Goal: Transaction & Acquisition: Purchase product/service

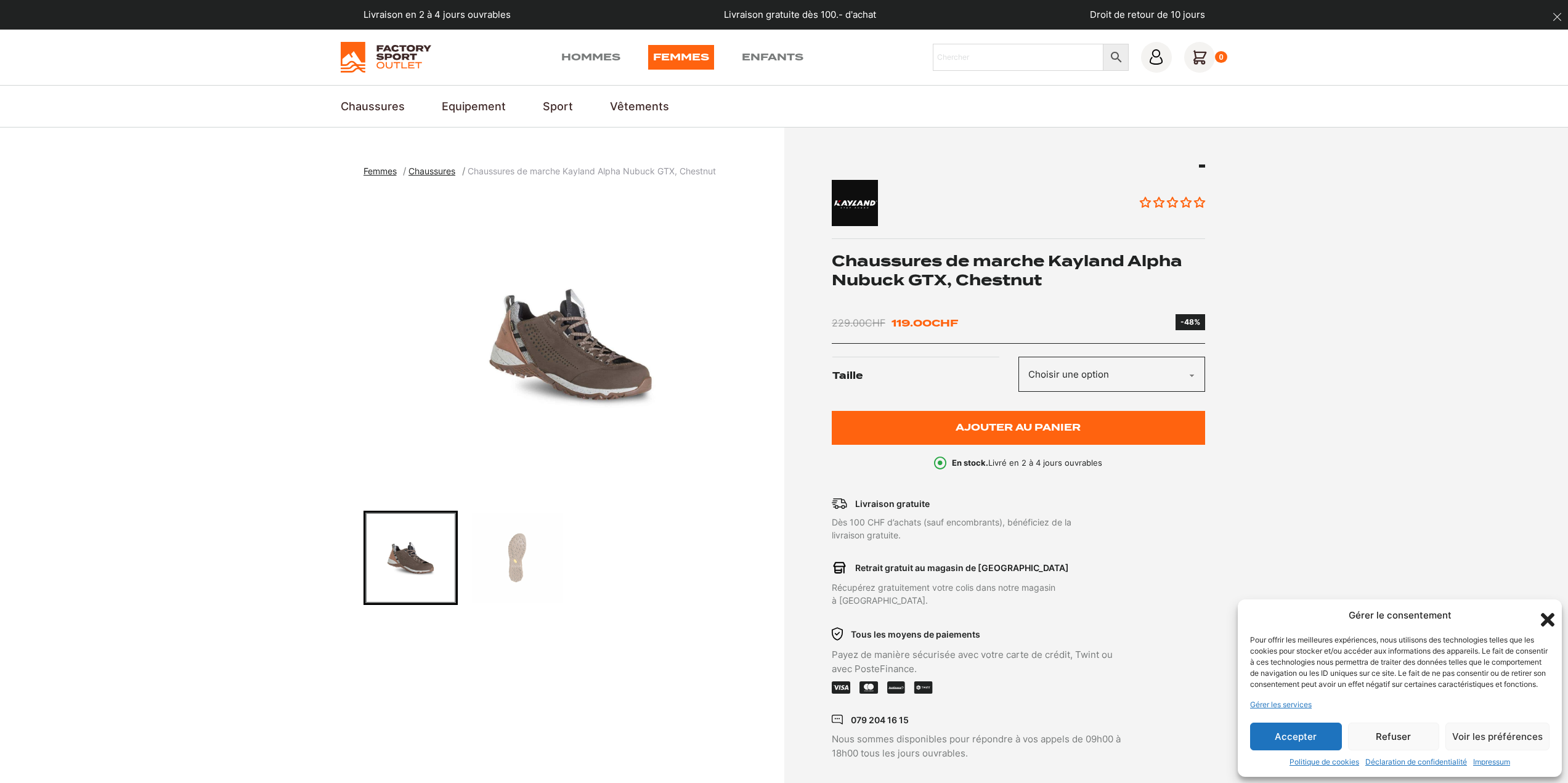
click at [546, 334] on img "1 of 2" at bounding box center [571, 344] width 414 height 308
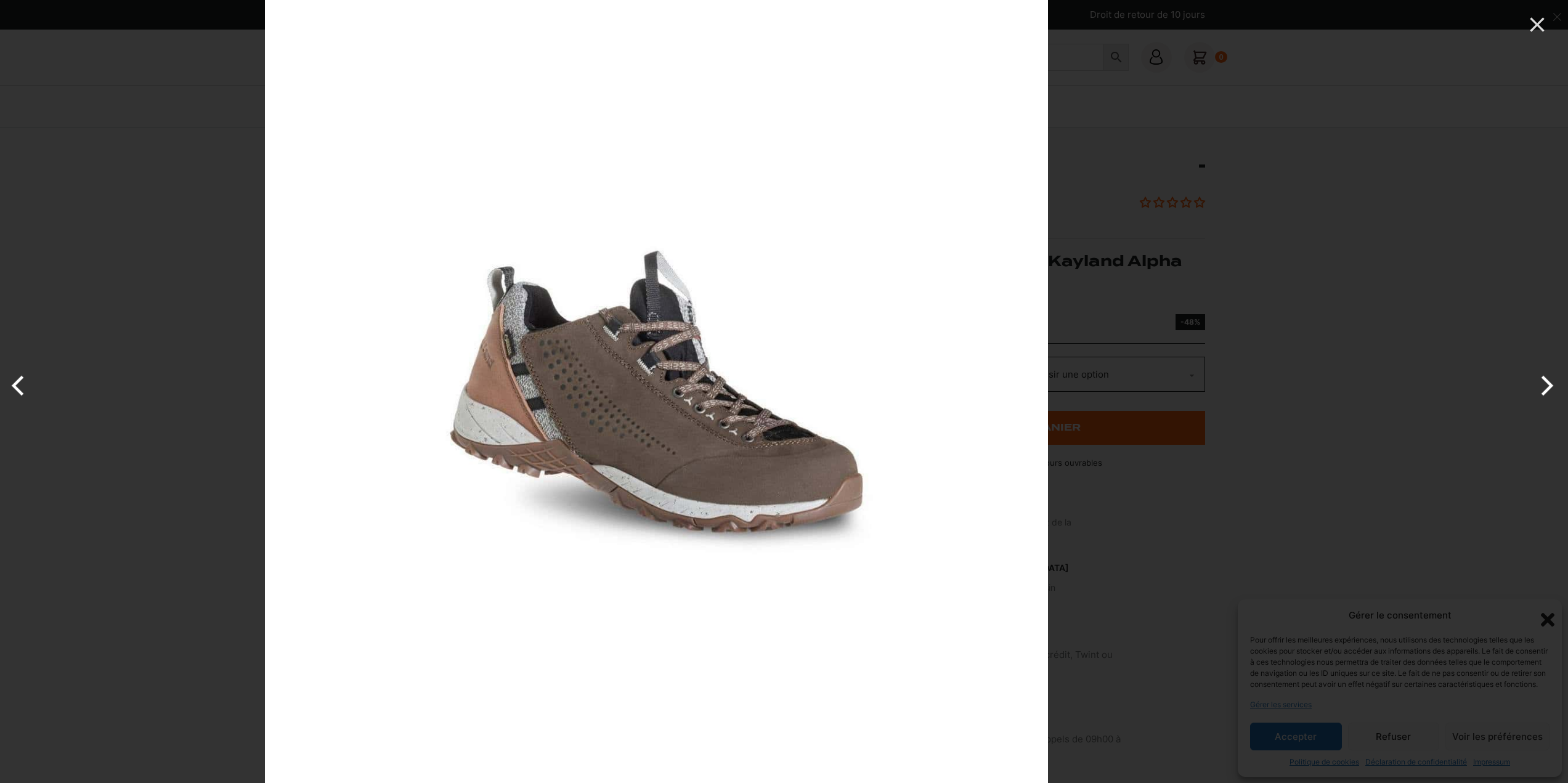
click at [688, 432] on img at bounding box center [656, 392] width 783 height 783
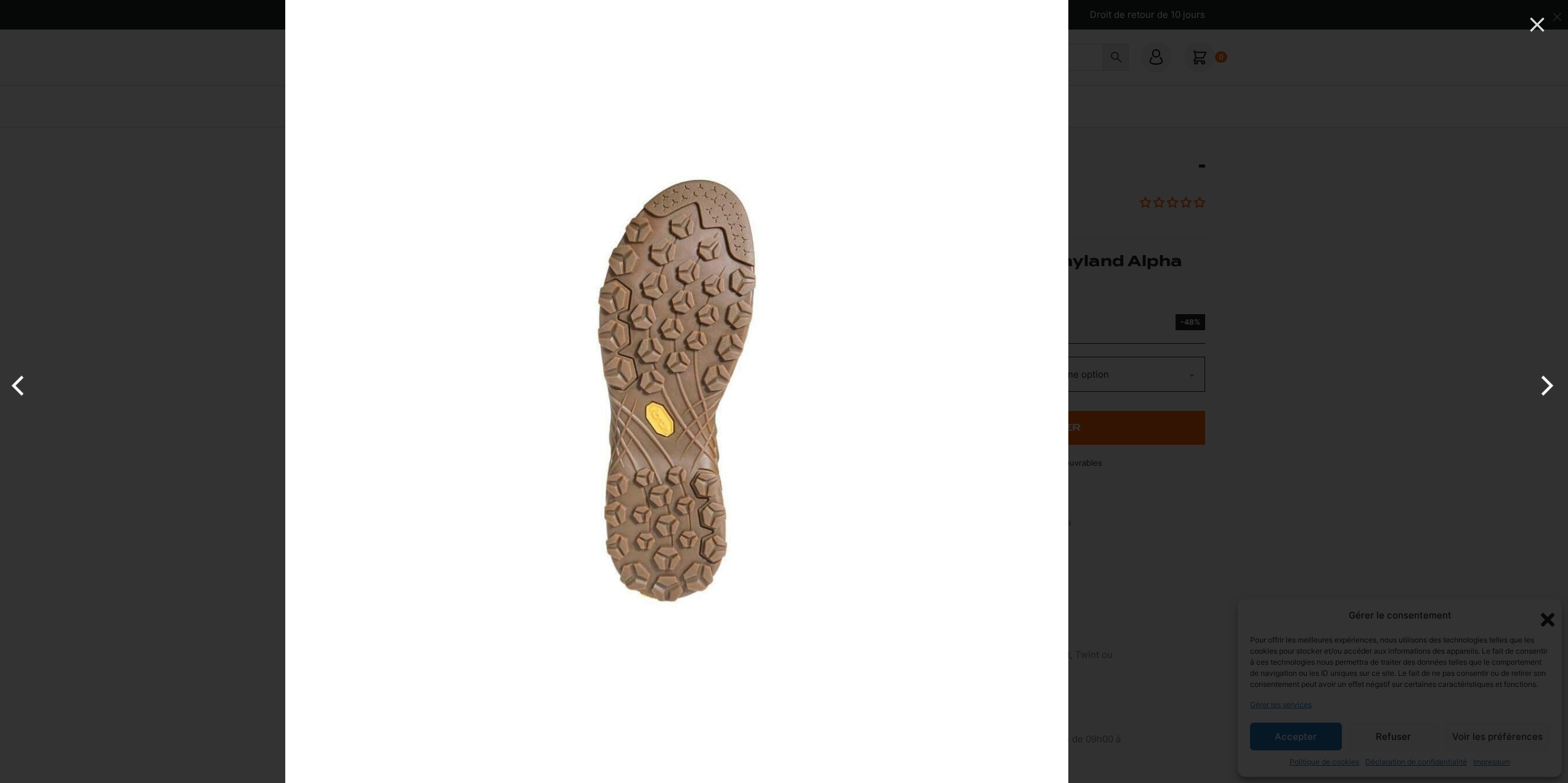
click at [708, 412] on img at bounding box center [677, 392] width 783 height 783
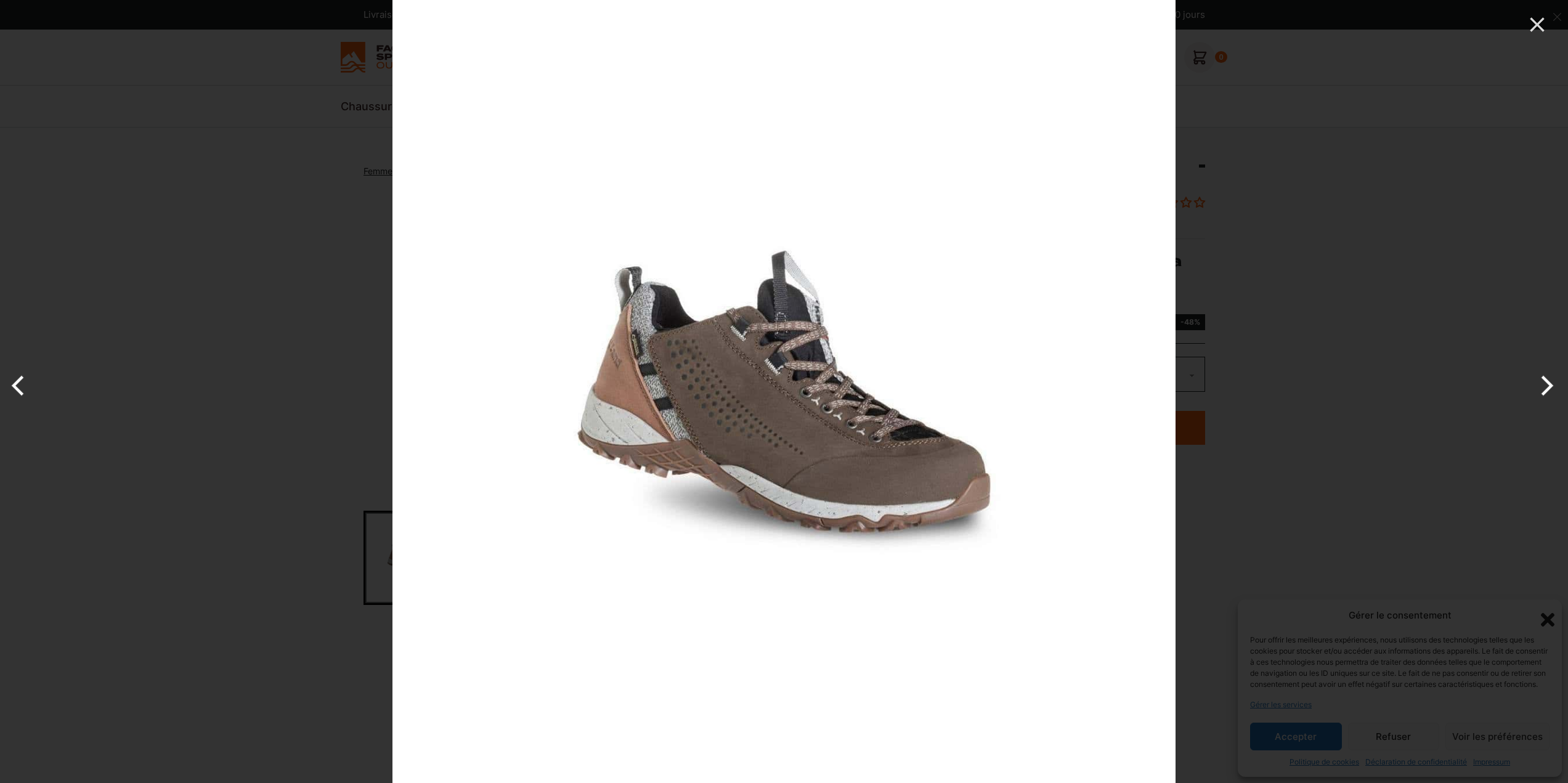
click at [1546, 383] on button "Next" at bounding box center [1545, 385] width 46 height 61
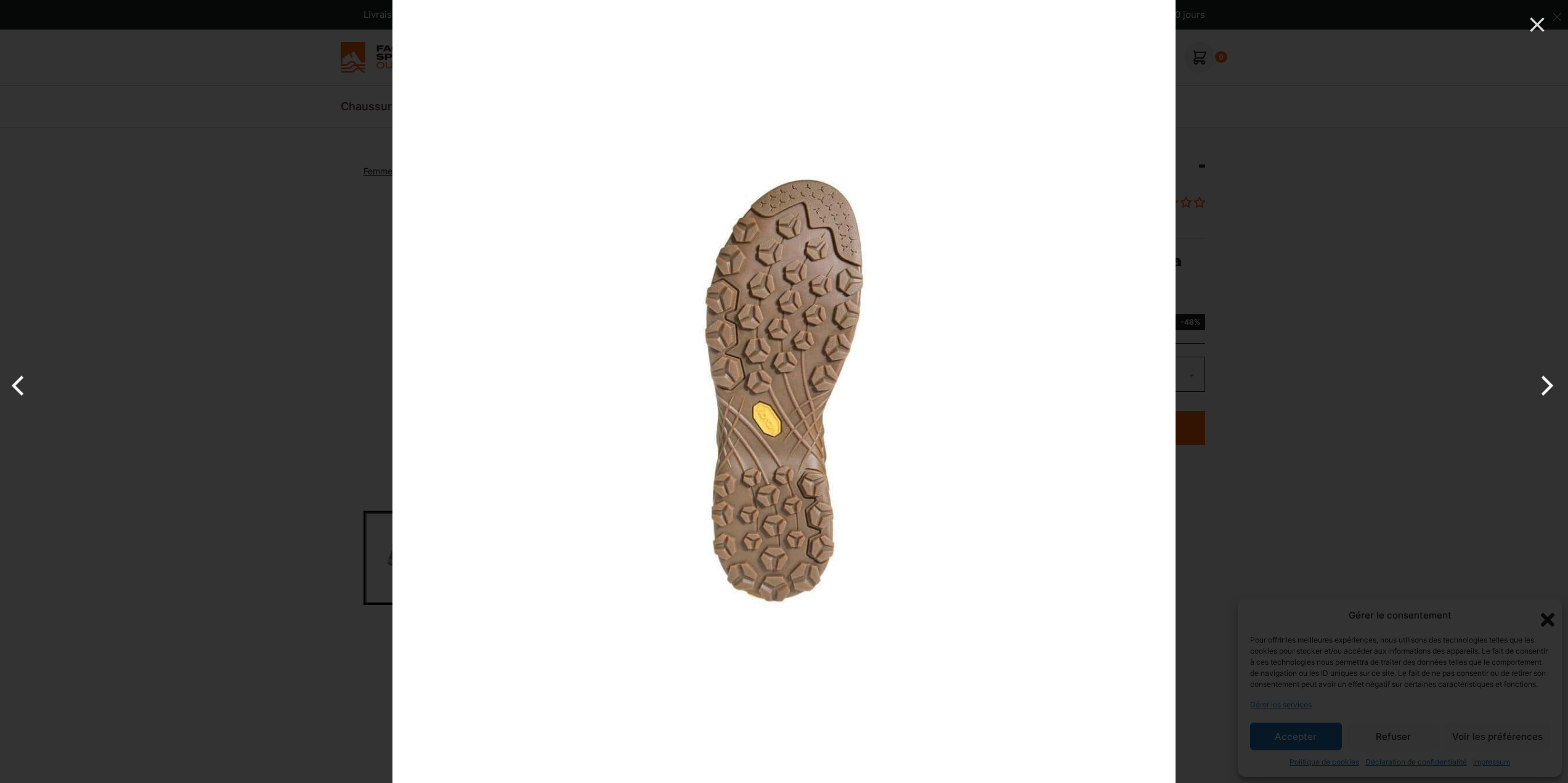
click at [1546, 379] on button "Next" at bounding box center [1545, 385] width 46 height 61
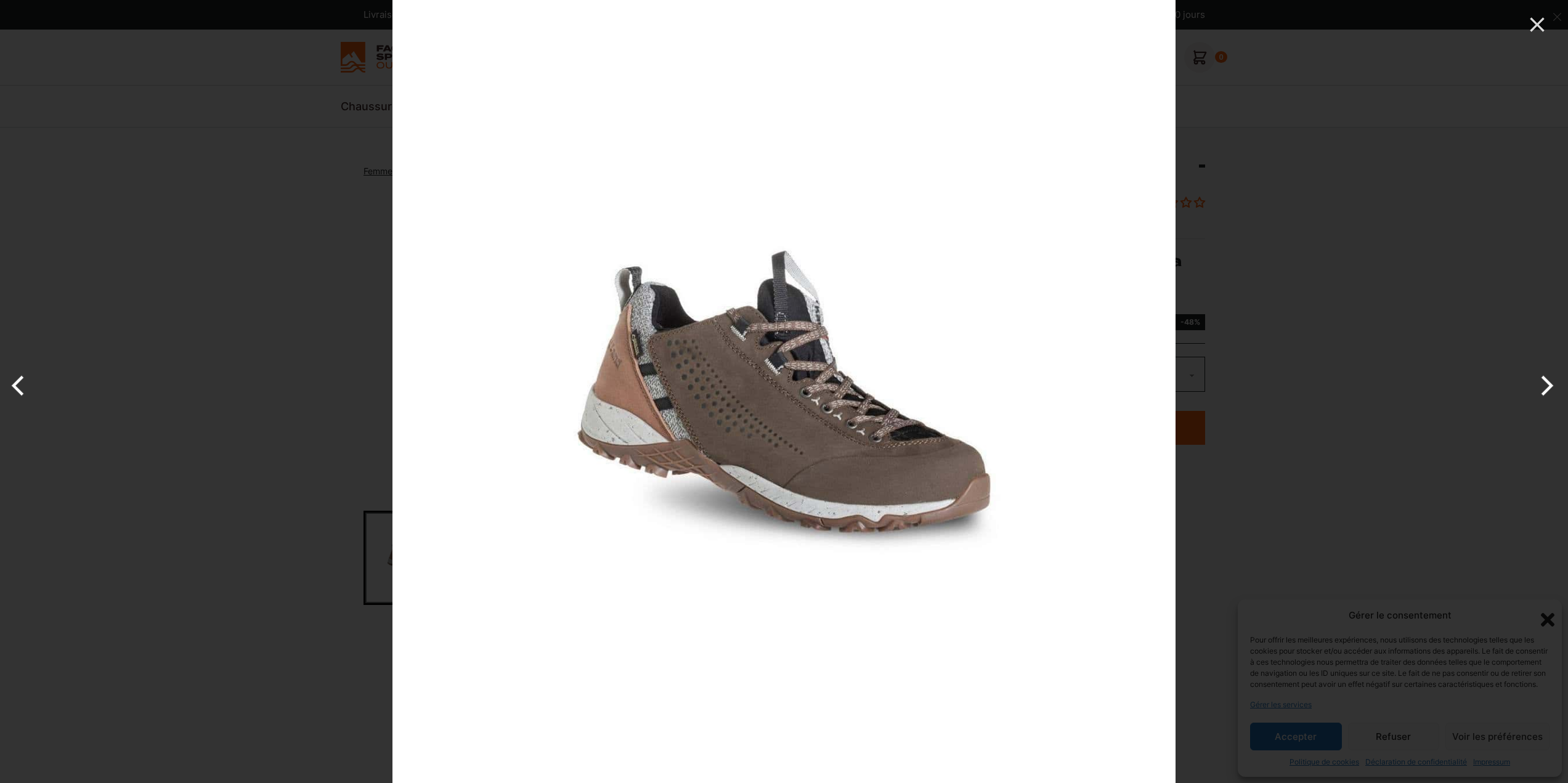
click at [1546, 379] on button "Next" at bounding box center [1545, 385] width 46 height 61
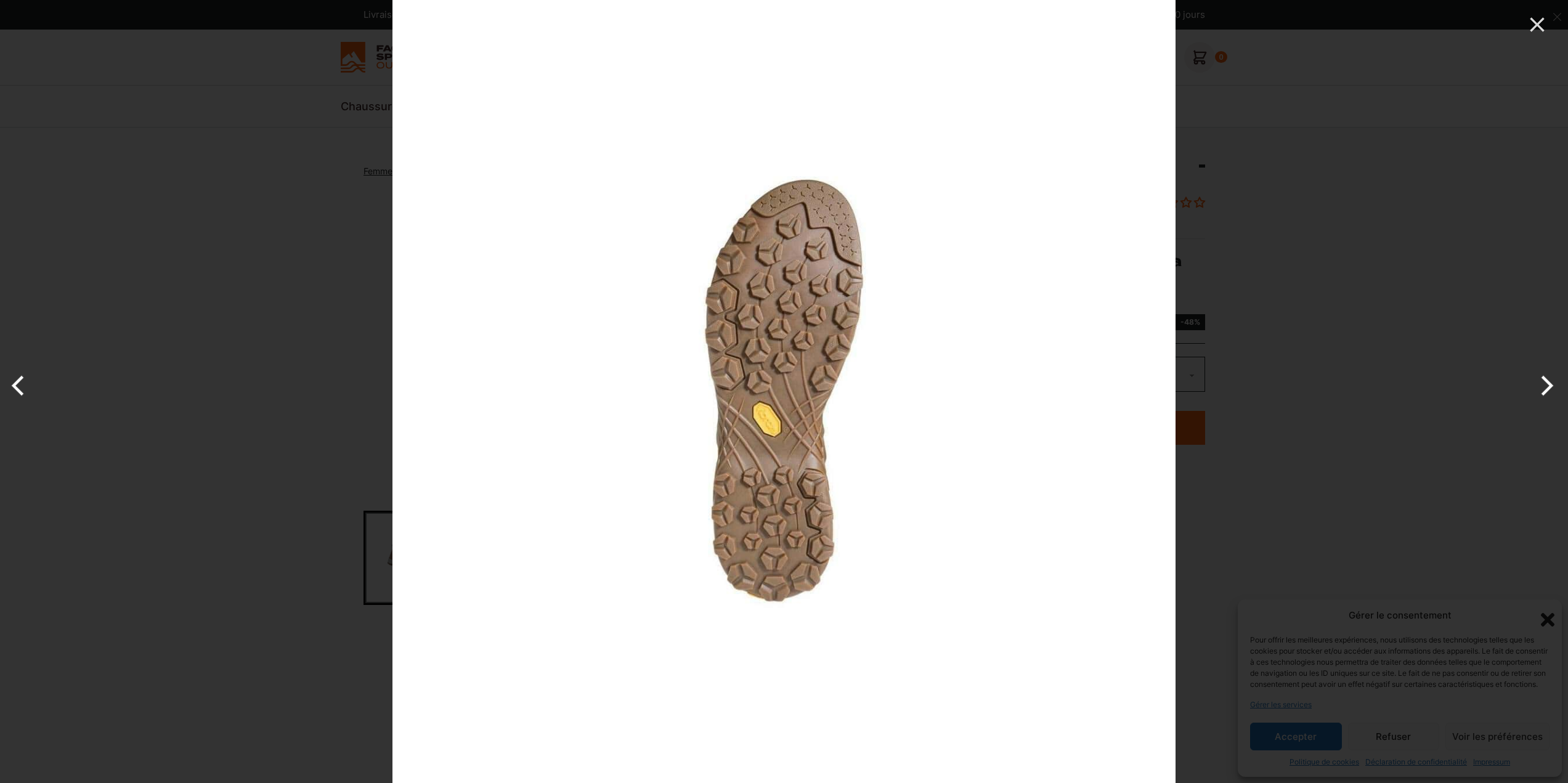
click at [1546, 379] on button "Next" at bounding box center [1545, 385] width 46 height 61
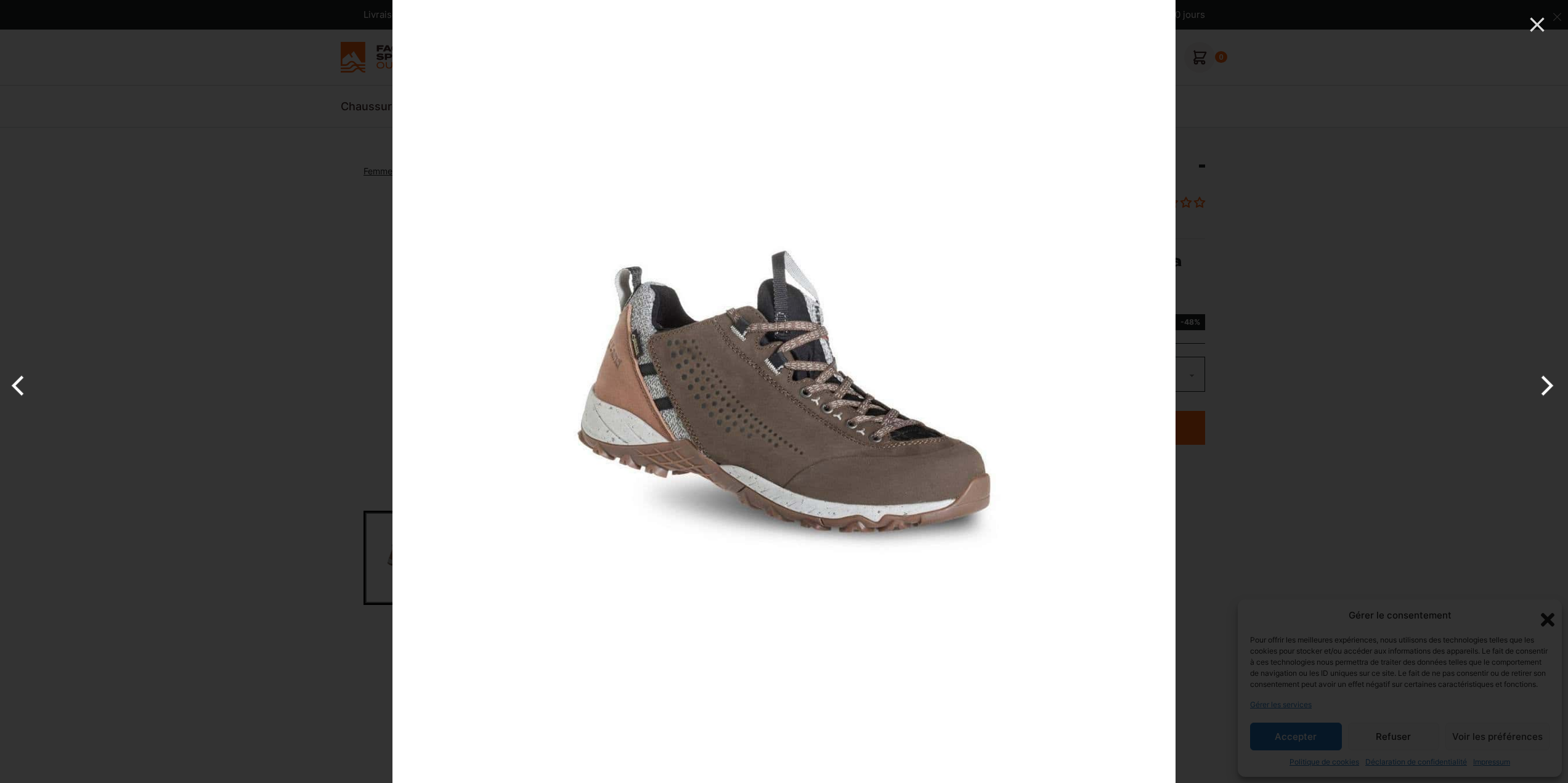
click at [1548, 379] on button "Next" at bounding box center [1545, 385] width 46 height 61
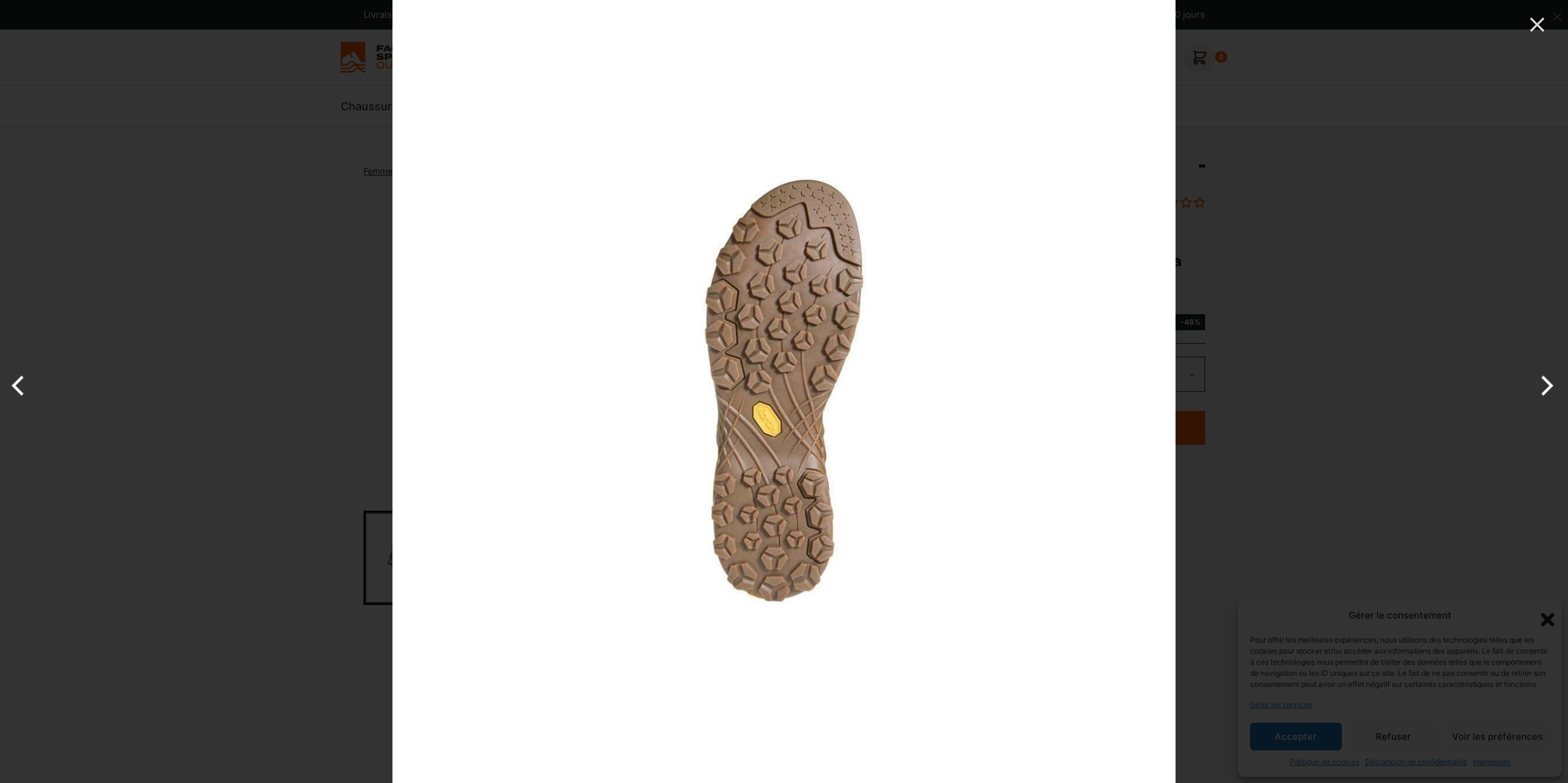
click at [1552, 378] on button "Next" at bounding box center [1545, 385] width 46 height 61
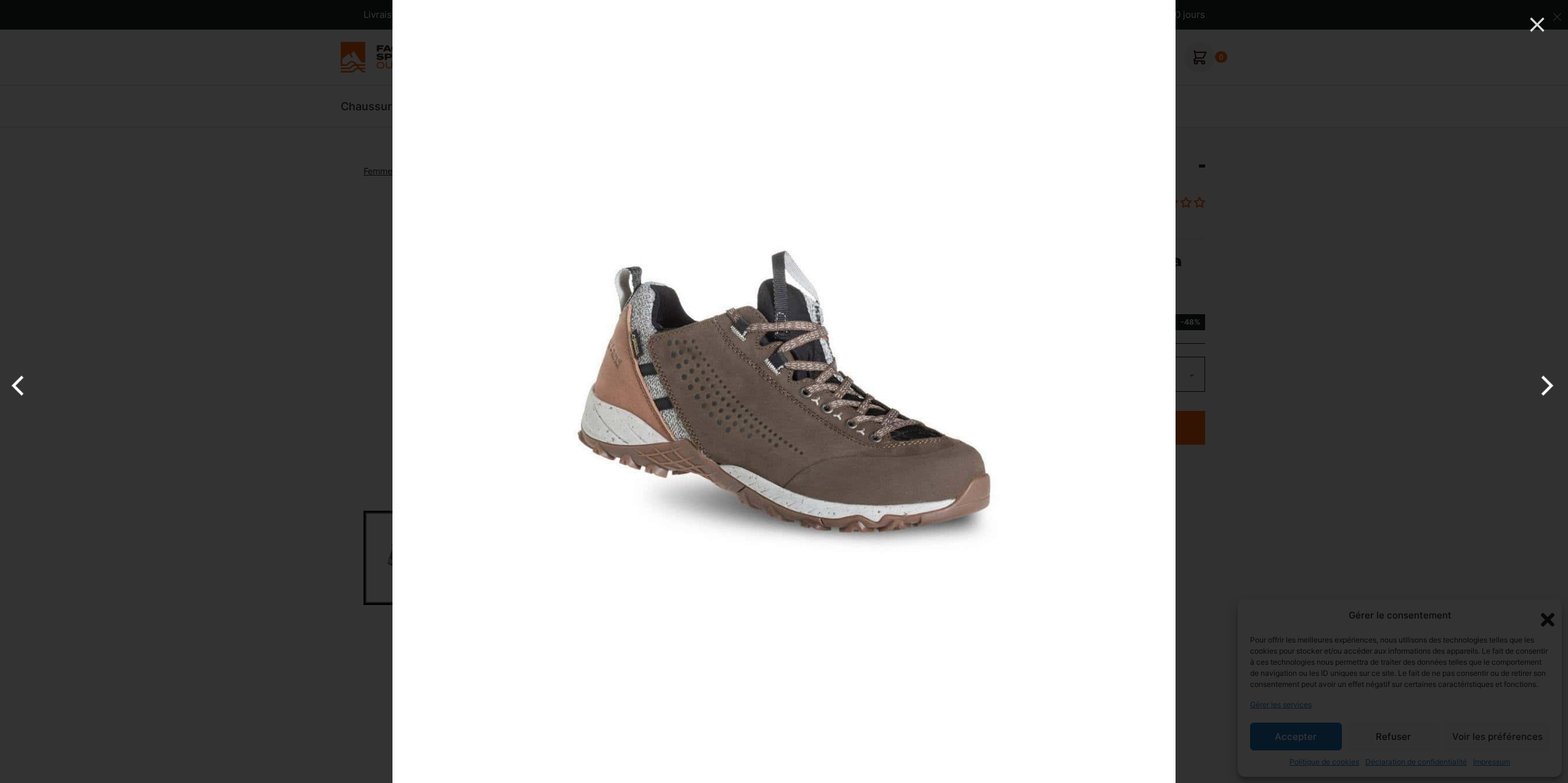
click at [1552, 378] on button "Next" at bounding box center [1545, 385] width 46 height 61
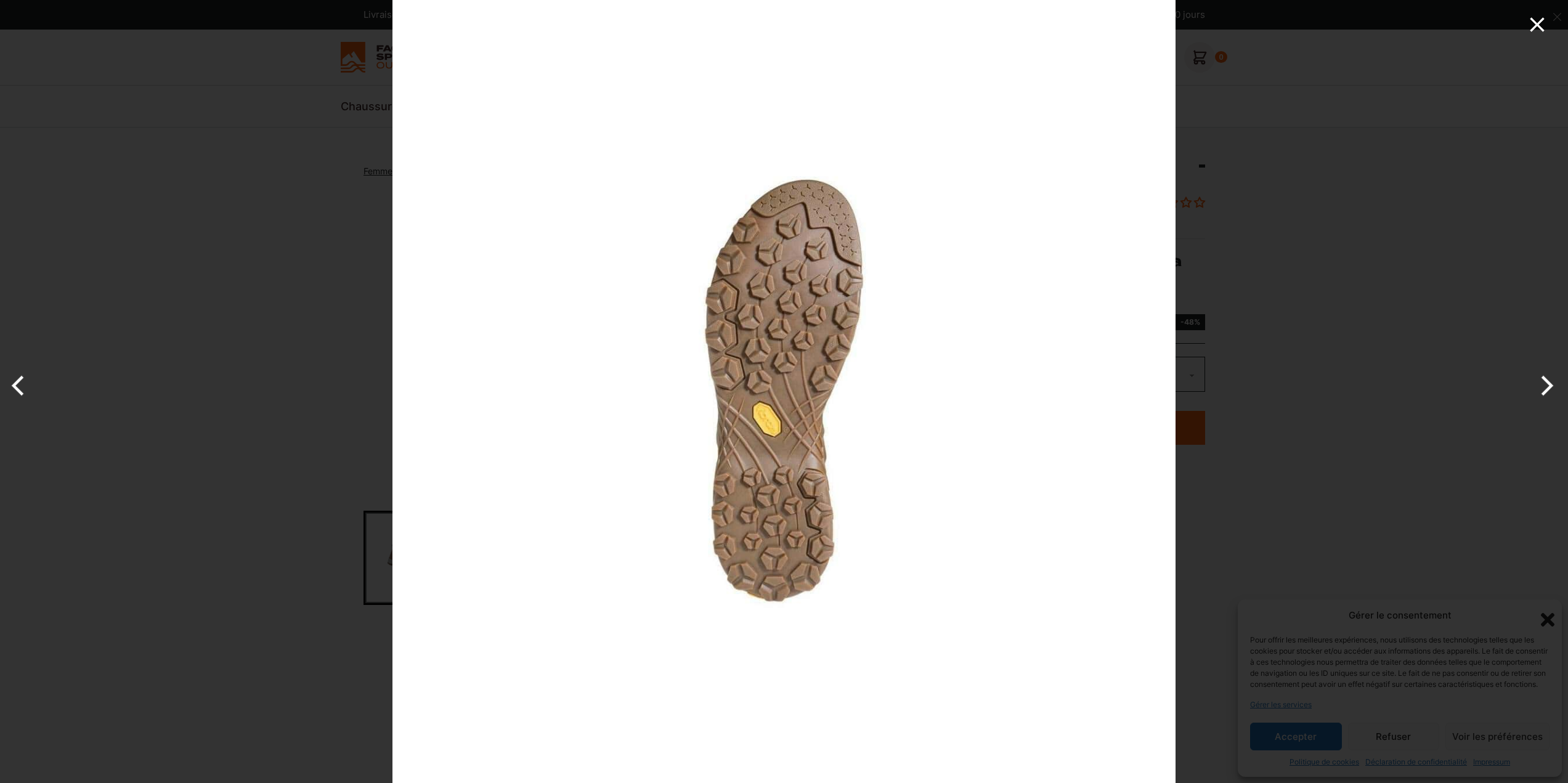
click at [1539, 26] on icon "Close" at bounding box center [1537, 24] width 14 height 14
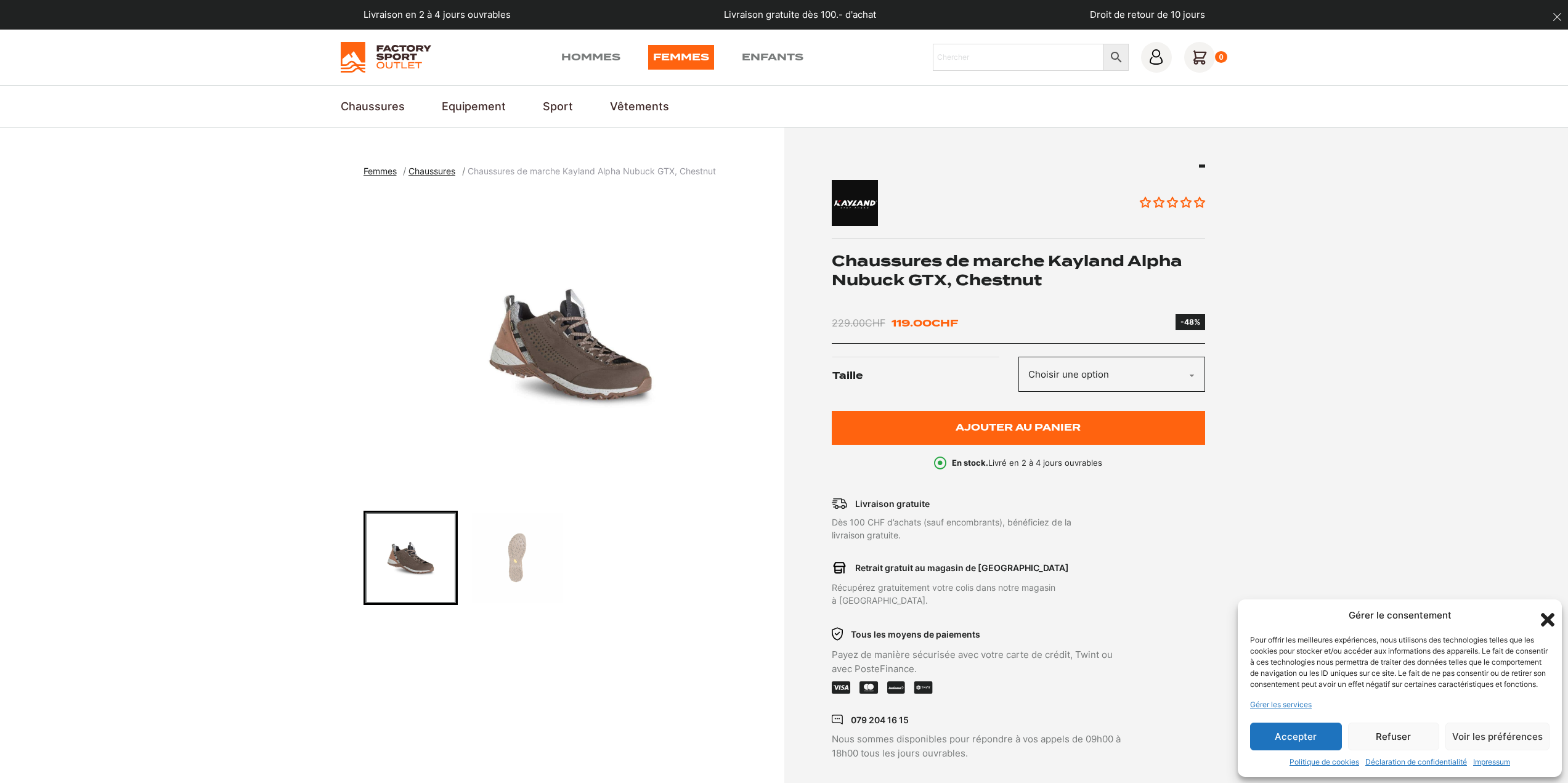
click at [1061, 364] on select "Choisir une option 45 46" at bounding box center [1112, 375] width 187 height 35
click at [1019, 357] on select "Choisir une option 45 46" at bounding box center [1112, 375] width 187 height 35
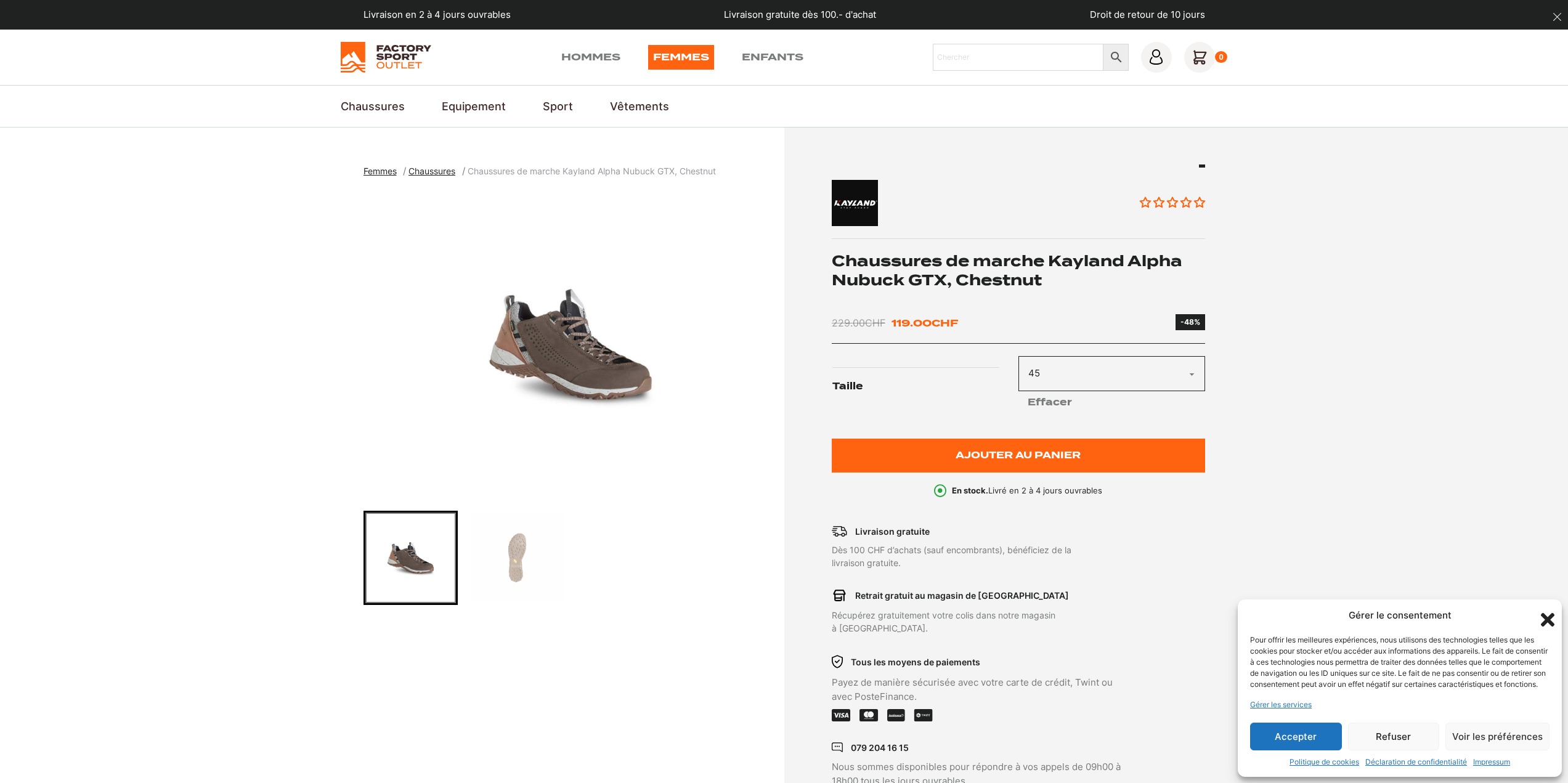
click at [1060, 372] on select "Choisir une option 45 46" at bounding box center [1112, 374] width 187 height 35
click at [1019, 356] on select "Choisir une option 45 46" at bounding box center [1112, 374] width 187 height 35
click at [1050, 371] on select "Choisir une option 45 46" at bounding box center [1112, 374] width 187 height 35
click at [1019, 356] on select "Choisir une option 45 46" at bounding box center [1112, 374] width 187 height 35
select select "45"
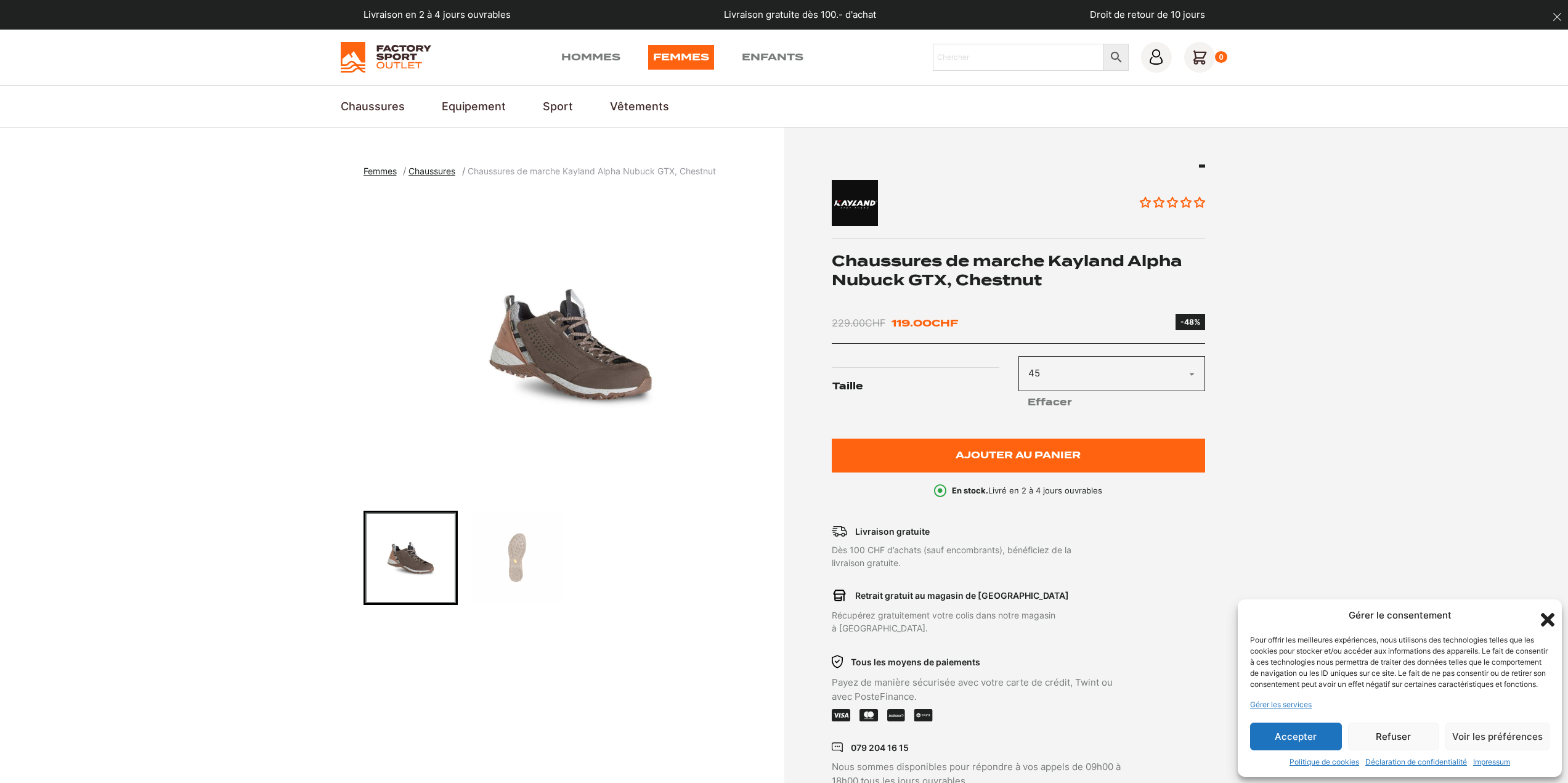
click at [553, 367] on img "1 of 2" at bounding box center [571, 344] width 414 height 308
click at [563, 341] on img "1 of 2" at bounding box center [571, 344] width 414 height 308
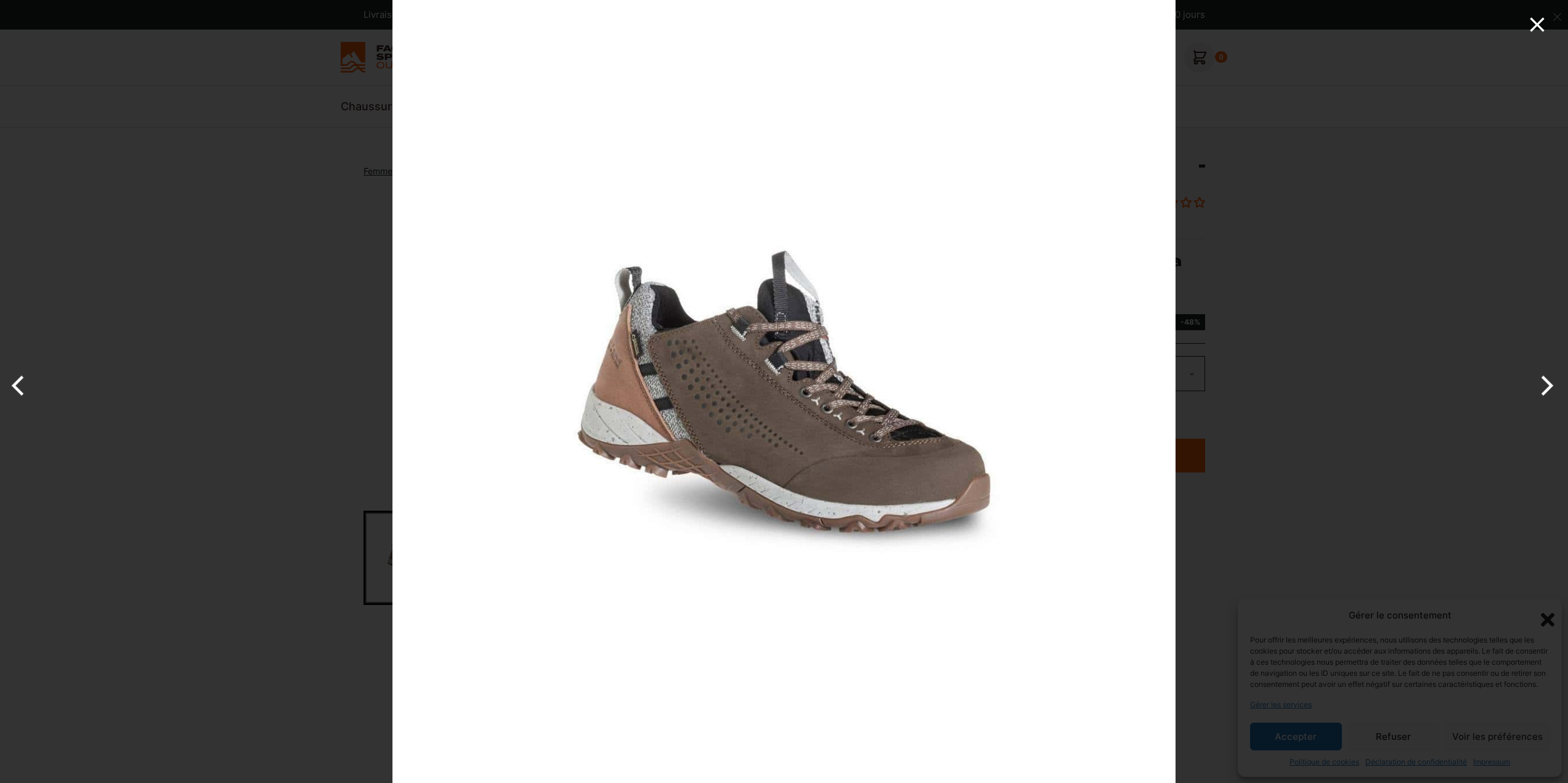
click at [1542, 20] on icon "Close" at bounding box center [1537, 24] width 14 height 14
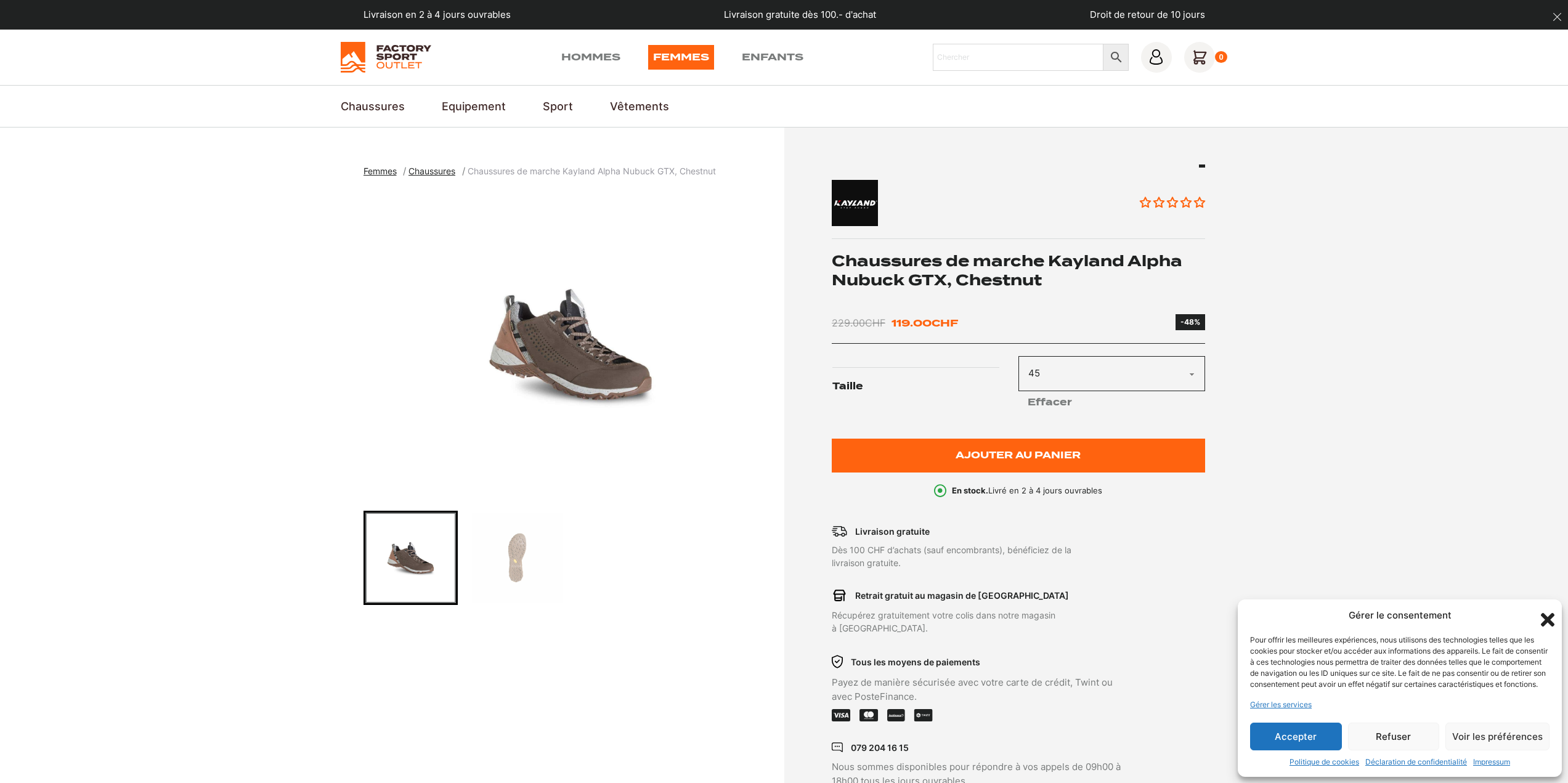
click at [1553, 16] on button "dismiss" at bounding box center [1557, 17] width 22 height 22
